Goal: Information Seeking & Learning: Learn about a topic

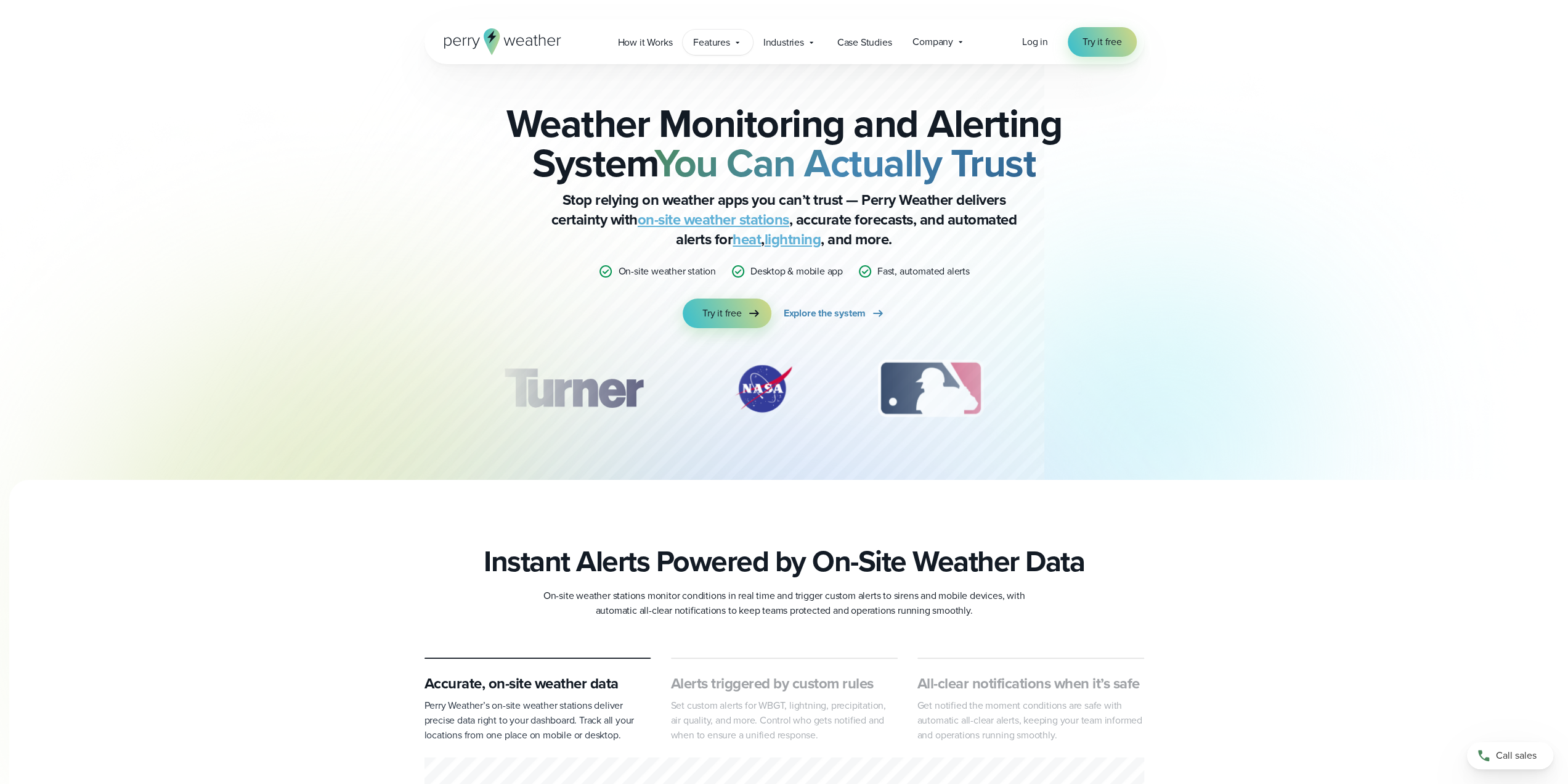
click at [732, 53] on div "Features Explore All Features Explore Perry Weather's on-site weather hardware …" at bounding box center [717, 42] width 70 height 25
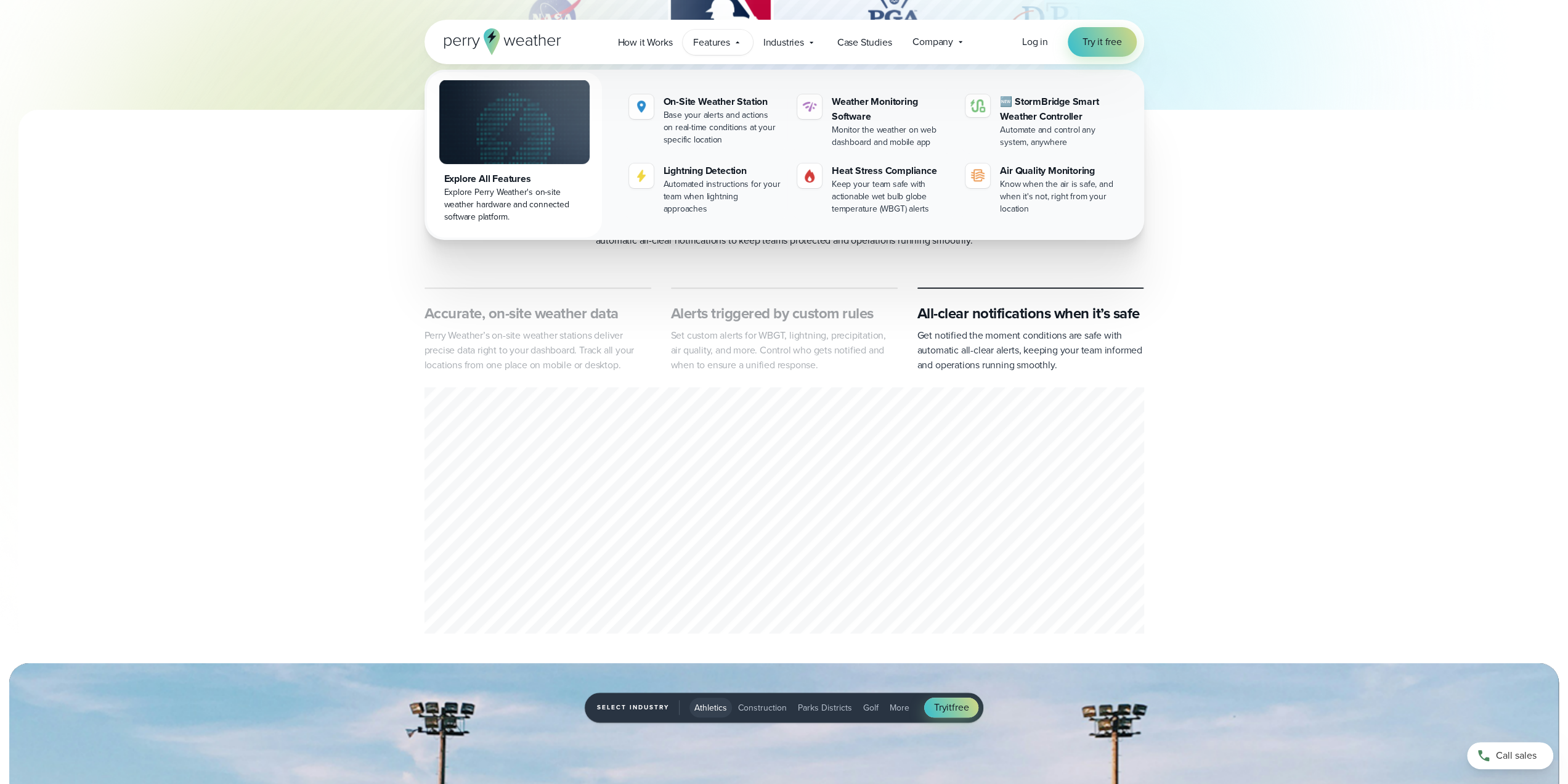
scroll to position [801, 0]
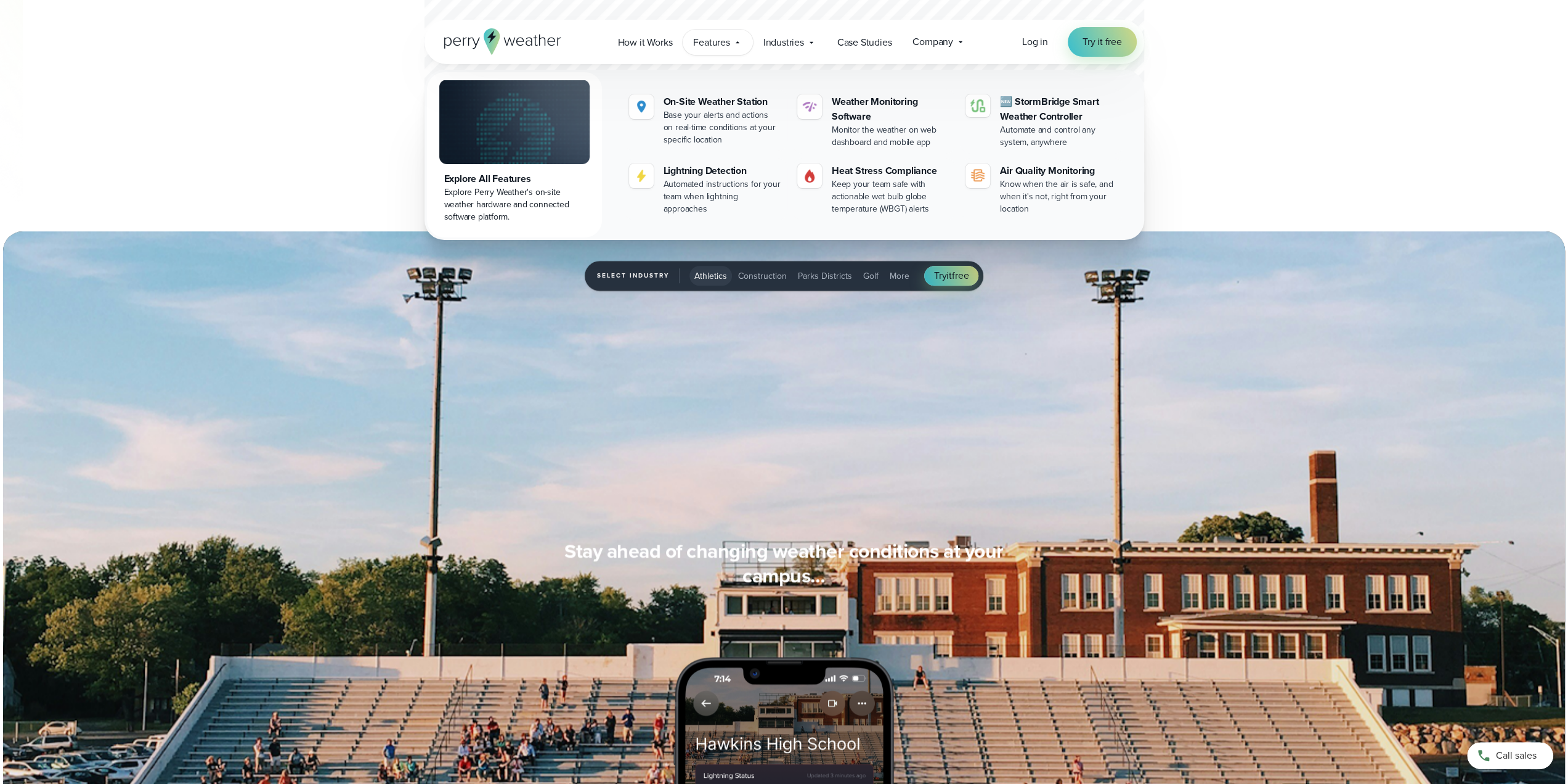
click at [758, 273] on span "Construction" at bounding box center [762, 275] width 49 height 12
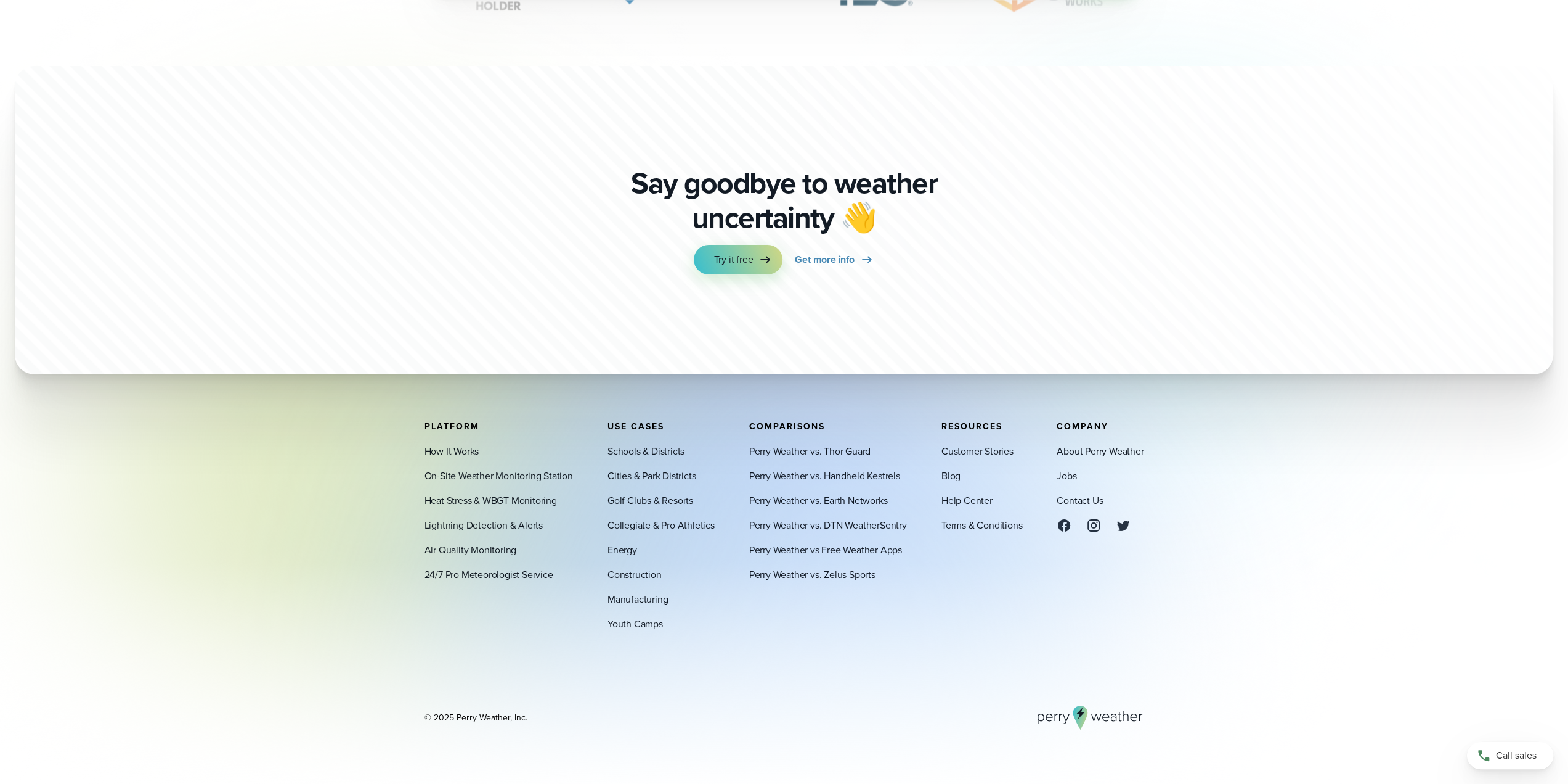
scroll to position [4423, 0]
